Goal: Task Accomplishment & Management: Use online tool/utility

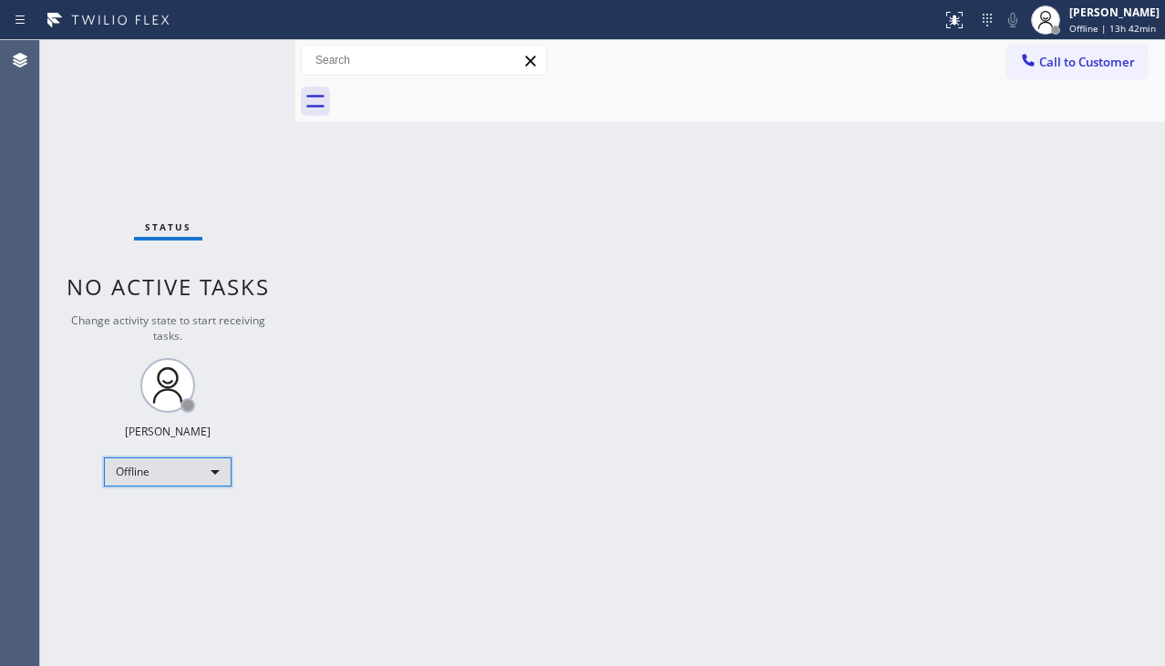
click at [173, 475] on div "Offline" at bounding box center [168, 472] width 128 height 29
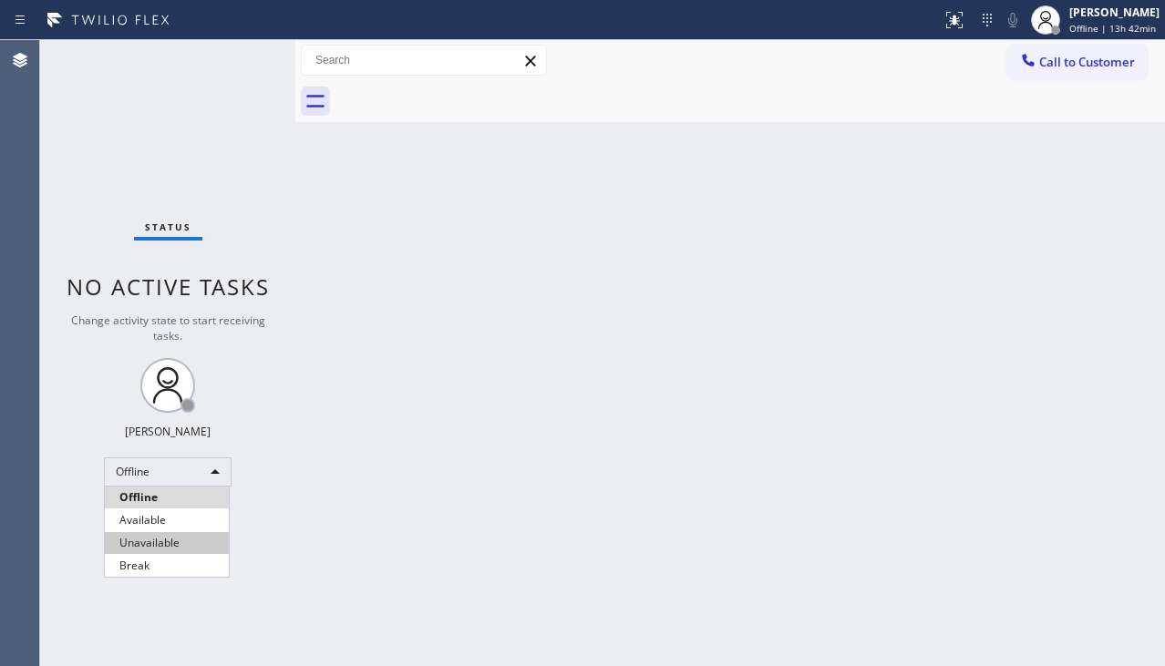
click at [173, 540] on li "Unavailable" at bounding box center [167, 543] width 124 height 22
